Goal: Information Seeking & Learning: Learn about a topic

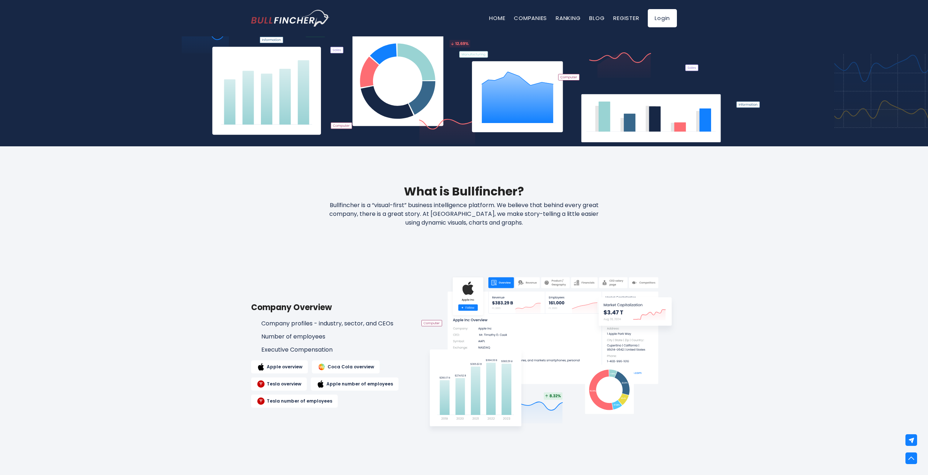
click at [551, 220] on p "Bullfincher is a “visual-first” business intelligence platform. We believe that…" at bounding box center [464, 214] width 311 height 26
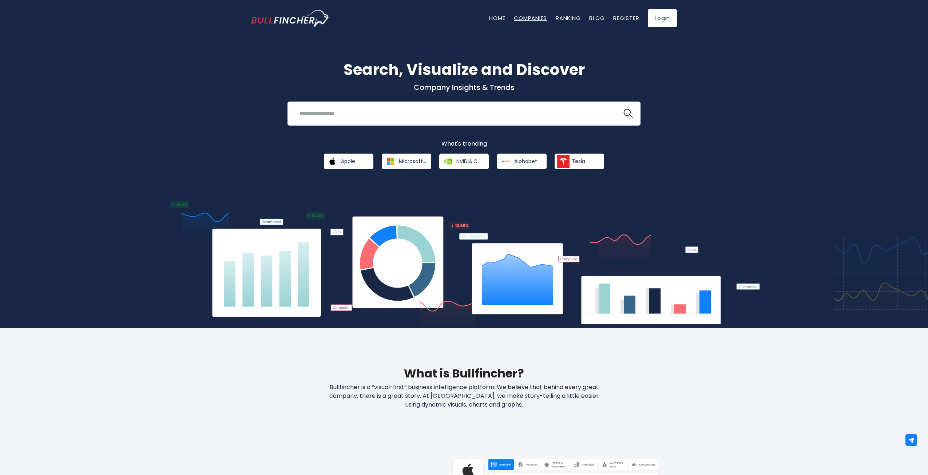
click at [533, 14] on link "Companies" at bounding box center [530, 18] width 33 height 8
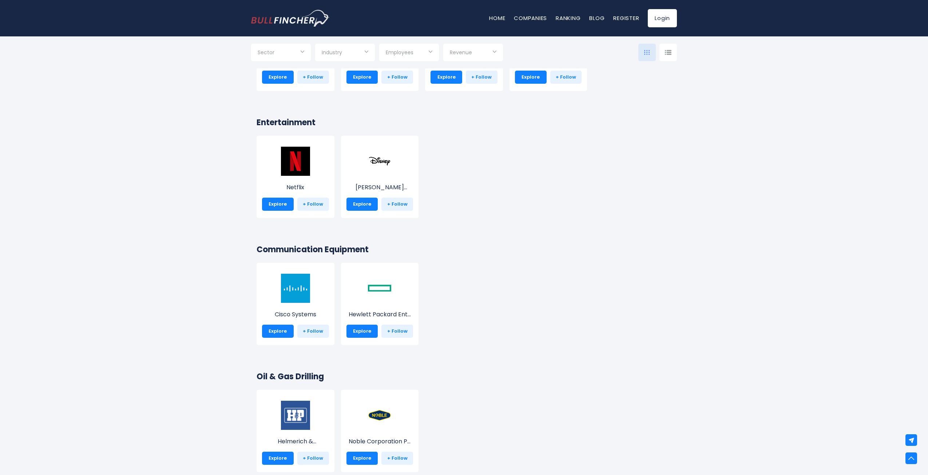
scroll to position [1784, 0]
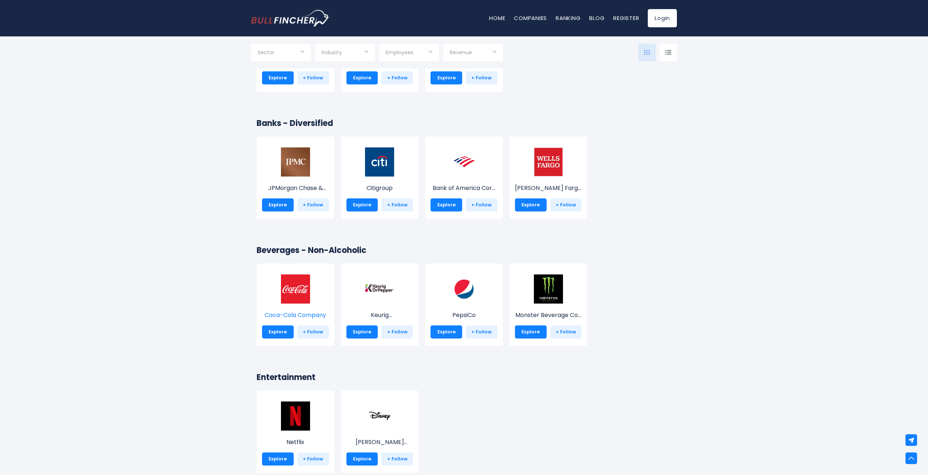
click at [304, 292] on img at bounding box center [295, 289] width 29 height 29
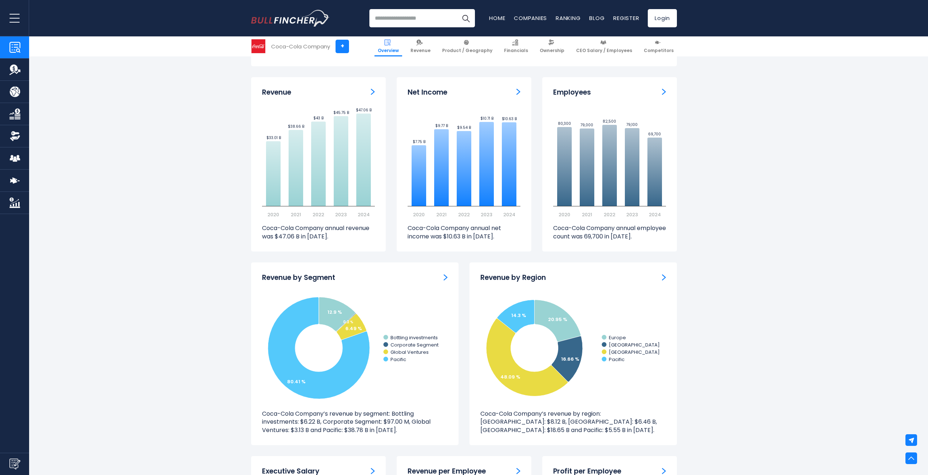
scroll to position [255, 0]
